Goal: Navigation & Orientation: Go to known website

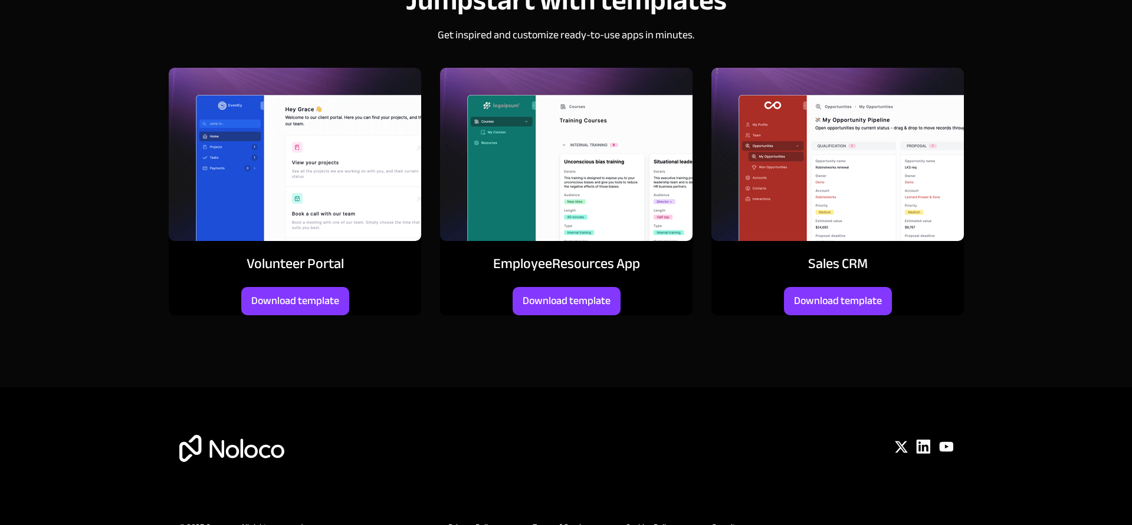
scroll to position [5109, 0]
